Goal: Book appointment/travel/reservation

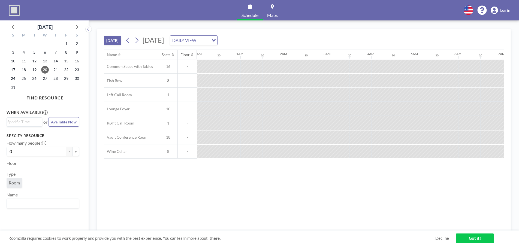
scroll to position [0, 589]
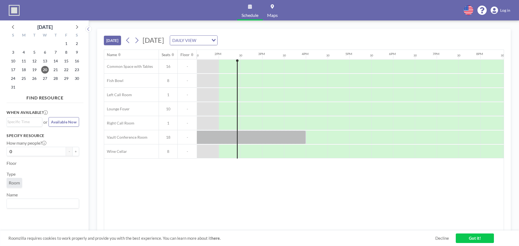
click at [463, 236] on link "Got it!" at bounding box center [475, 239] width 38 height 10
click at [270, 5] on link "Maps" at bounding box center [272, 10] width 19 height 20
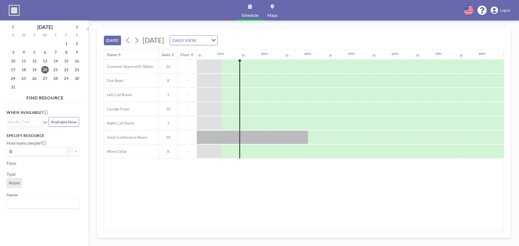
scroll to position [0, 589]
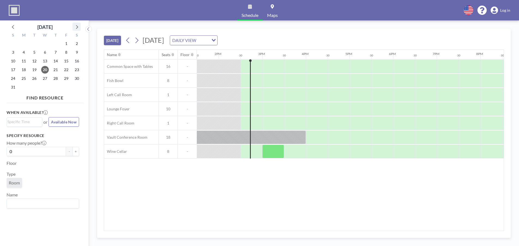
click at [75, 29] on icon at bounding box center [76, 26] width 7 height 7
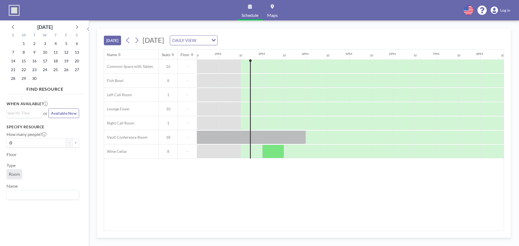
click at [19, 60] on div "15" at bounding box center [24, 61] width 11 height 9
click at [25, 63] on span "15" at bounding box center [24, 61] width 8 height 8
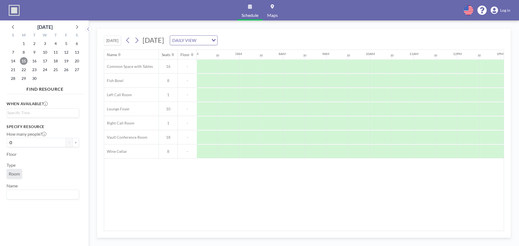
scroll to position [0, 327]
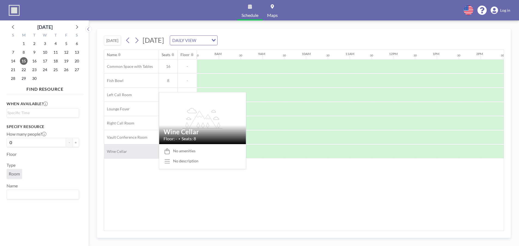
click at [134, 150] on div "Wine Cellar" at bounding box center [131, 152] width 55 height 14
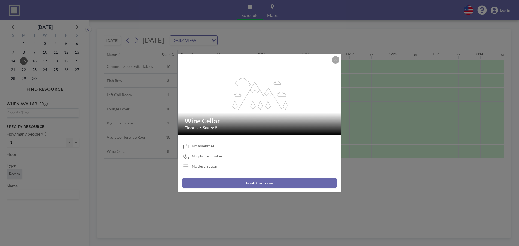
click at [202, 156] on span "No phone number" at bounding box center [207, 156] width 31 height 5
click at [206, 169] on div "No description" at bounding box center [204, 166] width 25 height 5
click at [205, 166] on div "No description" at bounding box center [204, 166] width 25 height 5
click at [336, 57] on button at bounding box center [336, 60] width 8 height 8
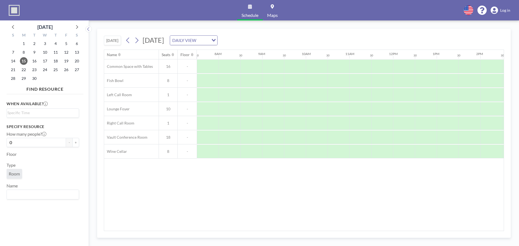
click at [14, 174] on span "Room" at bounding box center [14, 173] width 11 height 5
